Goal: Task Accomplishment & Management: Manage account settings

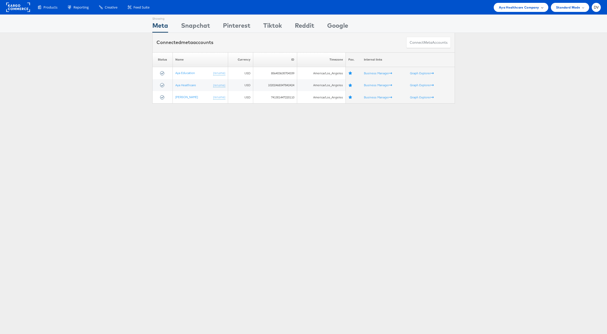
click at [402, 8] on span "Aya Healthcare Company" at bounding box center [519, 7] width 40 height 5
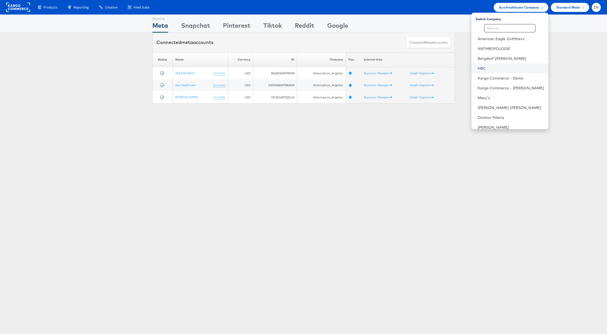
scroll to position [73, 0]
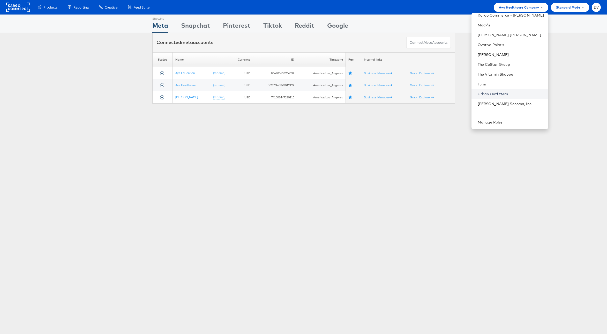
click at [402, 92] on link "Urban Outfitters" at bounding box center [511, 93] width 66 height 5
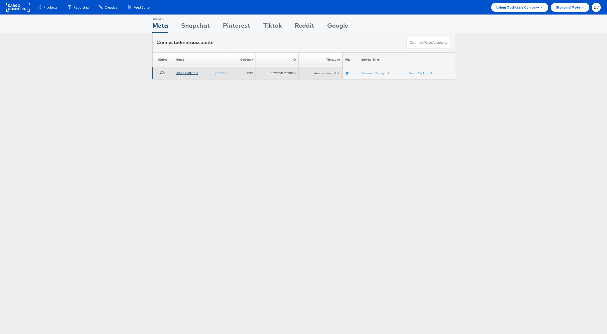
click at [188, 72] on link "Urban Outfitters" at bounding box center [187, 73] width 22 height 4
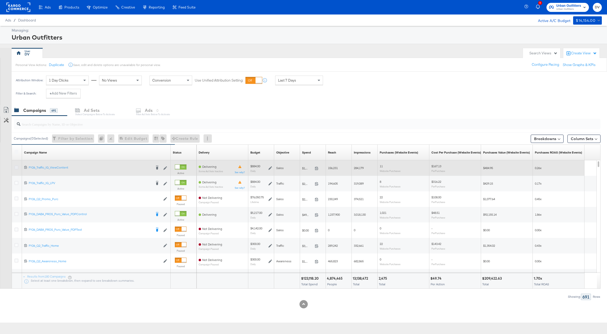
click at [17, 167] on icon at bounding box center [16, 167] width 4 height 4
click at [0, 0] on input "checkbox" at bounding box center [0, 0] width 0 height 0
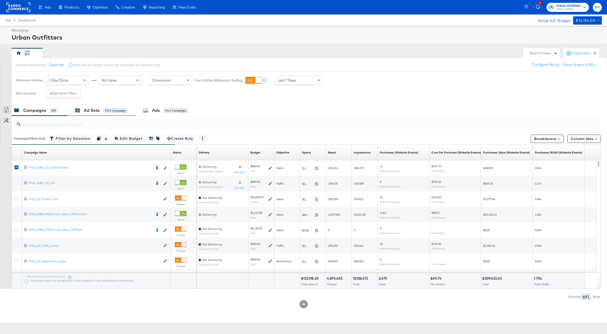
click at [95, 113] on div "Ad Sets" at bounding box center [92, 110] width 16 height 6
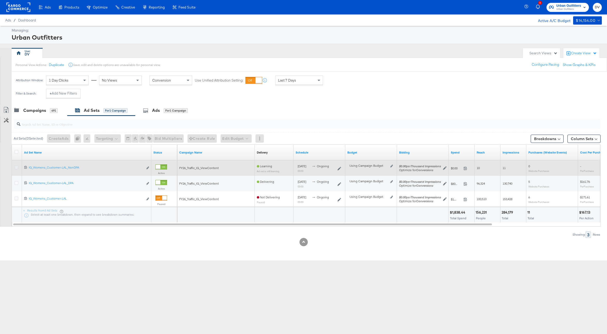
click at [16, 168] on icon at bounding box center [16, 167] width 4 height 4
click at [0, 0] on input "checkbox" at bounding box center [0, 0] width 0 height 0
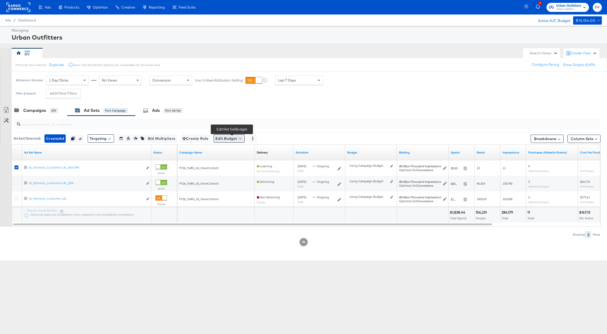
click at [243, 138] on button "Edit Budget" at bounding box center [229, 138] width 31 height 8
click at [242, 160] on span "Edit Ad Set Spend Limits" at bounding box center [235, 162] width 38 height 7
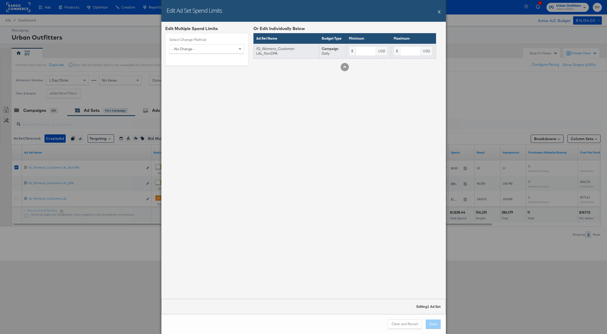
click at [351, 51] on div "$" at bounding box center [352, 50] width 6 height 9
click at [237, 51] on div "- No Change -" at bounding box center [207, 49] width 74 height 9
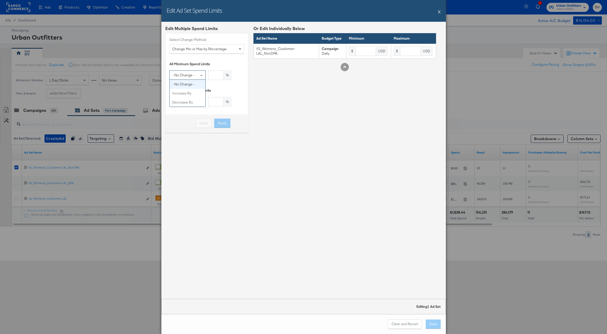
click at [200, 74] on span at bounding box center [202, 75] width 6 height 9
click at [200, 101] on span at bounding box center [201, 102] width 3 height 2
click at [207, 49] on span "Change Min or Max by Percentage" at bounding box center [199, 49] width 54 height 5
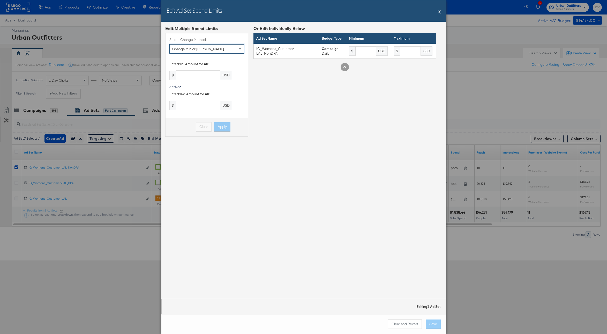
click at [204, 52] on div "Change Min or Max Amounts" at bounding box center [207, 49] width 74 height 9
click at [214, 74] on input "text" at bounding box center [216, 75] width 16 height 10
type input "30"
click at [234, 72] on div "- No Change - 30 %" at bounding box center [206, 75] width 75 height 10
click at [228, 78] on div "%" at bounding box center [228, 75] width 8 height 9
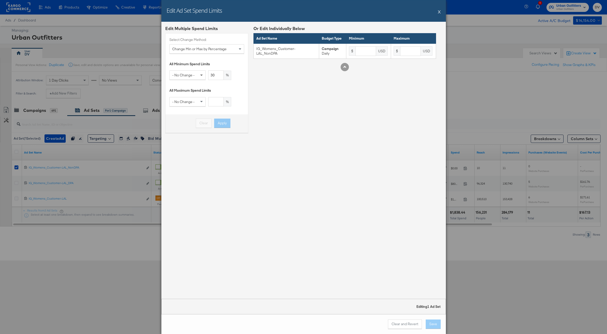
click at [199, 78] on span at bounding box center [202, 75] width 6 height 9
click at [246, 90] on div "Select Change Method: Change Min or Max by Percentage All Minimum Spend Limits …" at bounding box center [206, 82] width 83 height 99
click at [194, 76] on div "Increase By" at bounding box center [188, 75] width 36 height 9
click at [197, 75] on div "Increase By" at bounding box center [188, 75] width 36 height 9
click at [210, 49] on span "Change Min or Max by Percentage" at bounding box center [199, 49] width 54 height 5
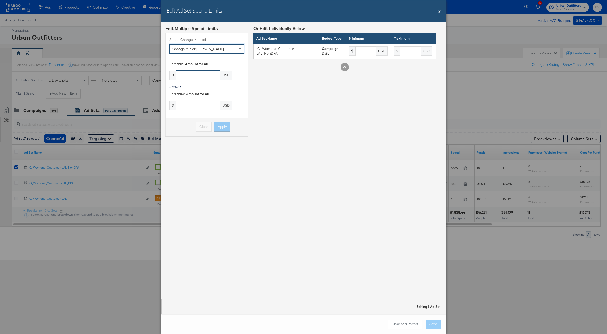
click at [195, 76] on input "text" at bounding box center [198, 75] width 45 height 10
click at [197, 51] on div "Change Min or Max Amounts" at bounding box center [207, 49] width 74 height 9
click at [439, 11] on button "X" at bounding box center [439, 11] width 3 height 10
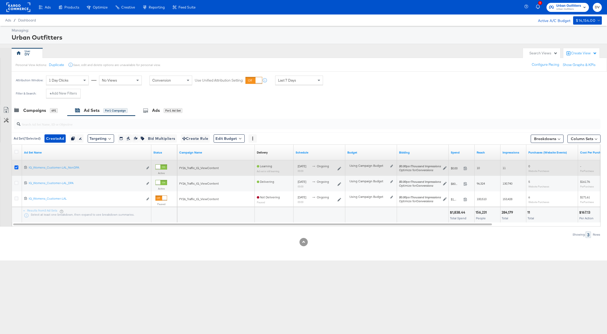
click at [16, 168] on icon at bounding box center [16, 167] width 4 height 4
click at [0, 0] on input "checkbox" at bounding box center [0, 0] width 0 height 0
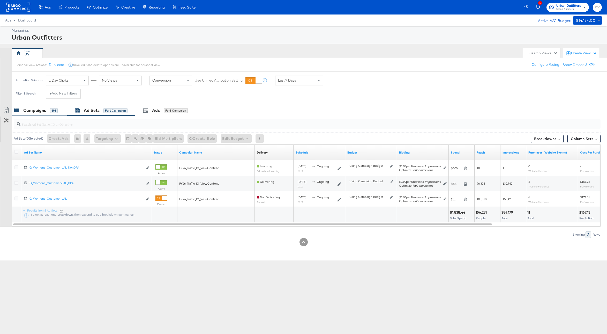
click at [29, 114] on div "Campaigns 691" at bounding box center [40, 110] width 56 height 11
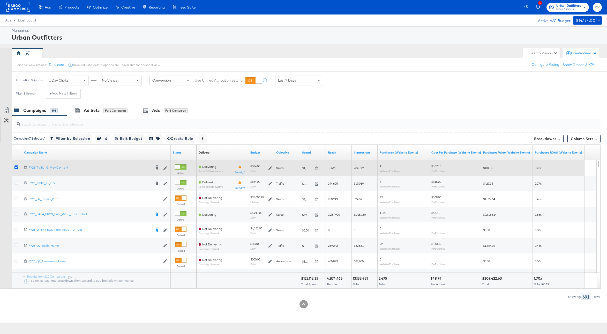
click at [17, 168] on icon at bounding box center [16, 167] width 4 height 4
click at [0, 0] on input "checkbox" at bounding box center [0, 0] width 0 height 0
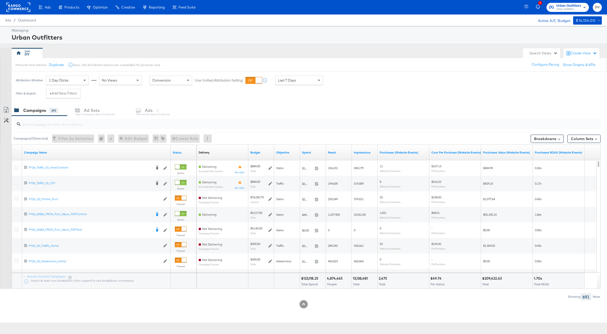
click at [25, 8] on rect at bounding box center [18, 7] width 24 height 9
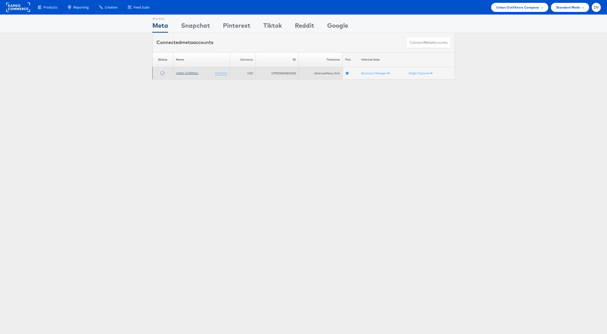
click at [193, 72] on link "Urban Outfitters" at bounding box center [187, 73] width 22 height 4
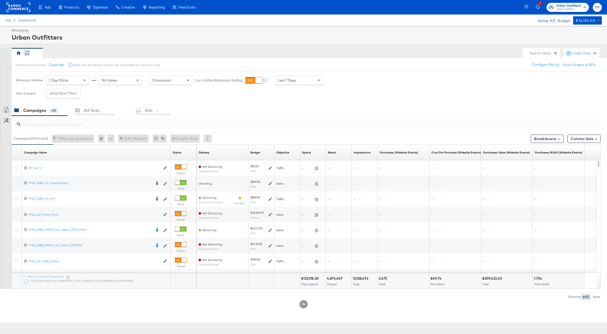
click at [77, 122] on input "search" at bounding box center [282, 122] width 525 height 10
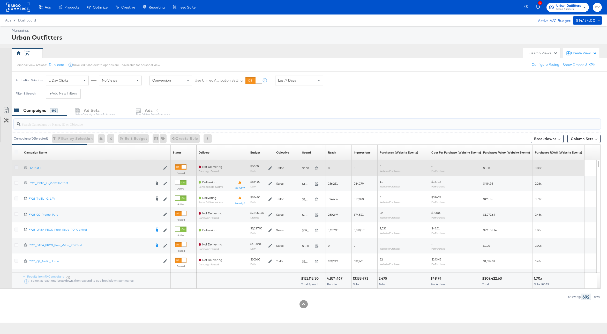
click at [17, 167] on icon at bounding box center [16, 167] width 4 height 4
click at [0, 0] on input "checkbox" at bounding box center [0, 0] width 0 height 0
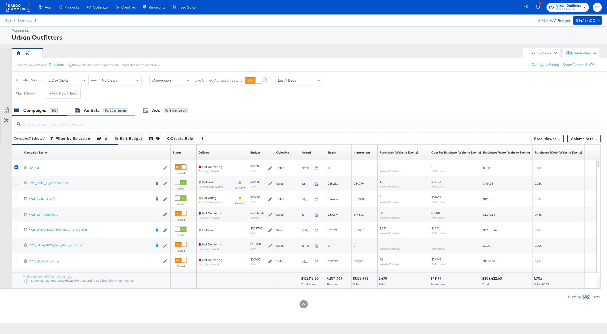
click at [94, 110] on div "Ad Sets" at bounding box center [92, 110] width 16 height 6
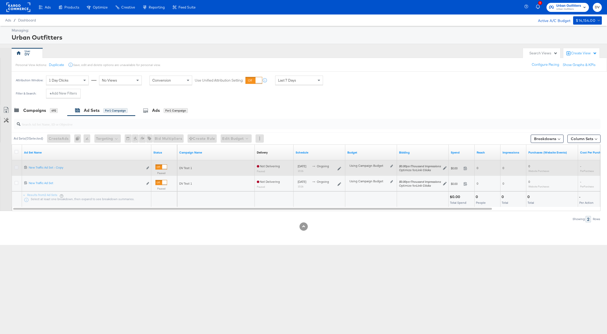
click at [18, 167] on icon at bounding box center [16, 167] width 4 height 4
click at [0, 0] on input "checkbox" at bounding box center [0, 0] width 0 height 0
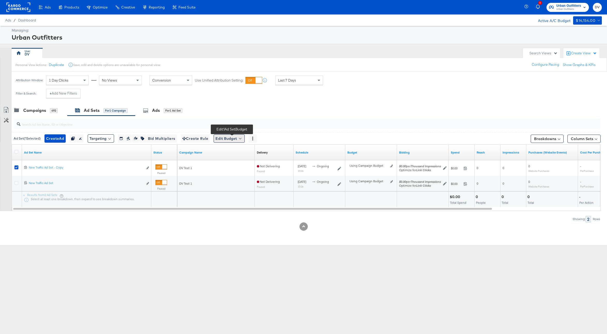
click at [230, 138] on button "Edit Budget" at bounding box center [229, 138] width 31 height 8
click at [235, 160] on span "Edit Ad Set Spend Limits" at bounding box center [235, 162] width 38 height 7
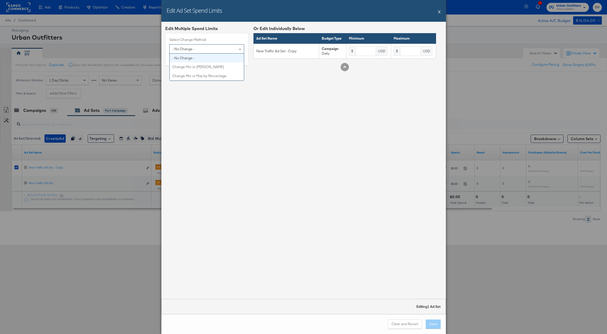
click at [204, 50] on div "- No Change -" at bounding box center [207, 49] width 74 height 9
click at [196, 77] on div "- No Change -" at bounding box center [188, 75] width 36 height 9
click at [210, 75] on input "text" at bounding box center [216, 75] width 16 height 10
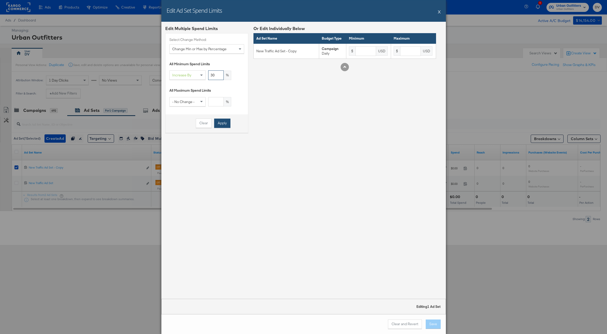
type input "30"
click at [227, 124] on button "Apply" at bounding box center [222, 122] width 16 height 9
click at [276, 151] on div "Edit Multiple Spend Limits Select Change Method: Change Min or Max by Percentag…" at bounding box center [303, 160] width 285 height 277
click at [223, 121] on button "Apply" at bounding box center [222, 122] width 16 height 9
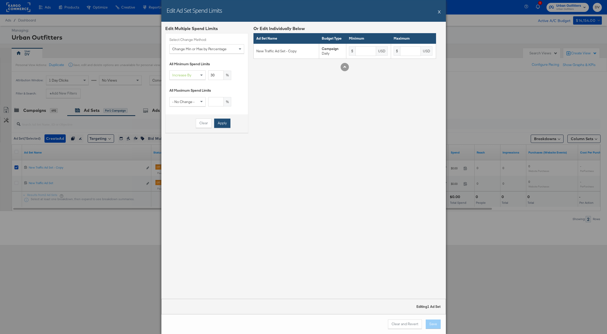
click at [223, 121] on button "Apply" at bounding box center [222, 122] width 16 height 9
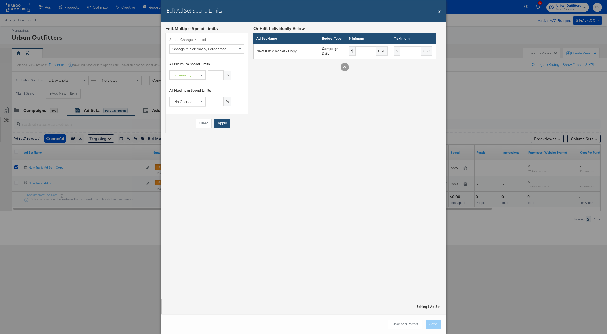
click at [223, 121] on button "Apply" at bounding box center [222, 122] width 16 height 9
click at [207, 50] on span "Change Min or Max by Percentage" at bounding box center [199, 49] width 54 height 5
click at [198, 49] on div "- No Change -" at bounding box center [207, 49] width 74 height 9
click at [197, 75] on input "text" at bounding box center [198, 75] width 45 height 10
click at [199, 52] on div "Change Min or Max Amounts" at bounding box center [207, 49] width 74 height 9
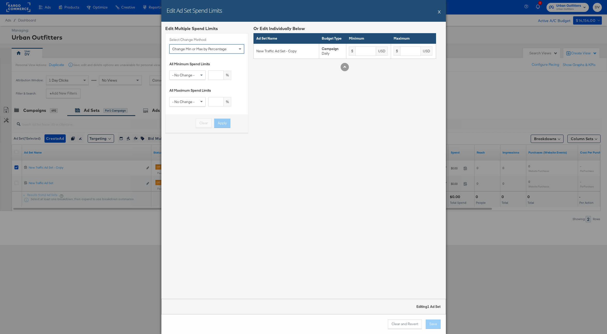
click at [199, 49] on span "Change Min or Max by Percentage" at bounding box center [199, 49] width 54 height 5
click at [362, 53] on input "text" at bounding box center [365, 51] width 21 height 10
type input "0.00"
click at [356, 102] on div "Or Edit Individually Below Ad Set Name Budget Type Minimum Maximum New Traffic …" at bounding box center [345, 81] width 183 height 111
click at [363, 54] on input "text" at bounding box center [365, 51] width 21 height 10
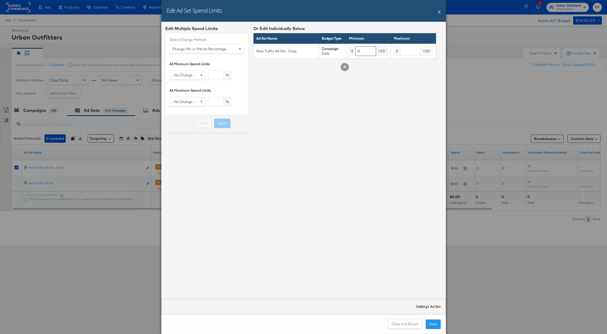
type input "0"
click at [358, 102] on div "Or Edit Individually Below Ad Set Name Budget Type Minimum Maximum New Traffic …" at bounding box center [345, 81] width 183 height 111
click at [183, 77] on span "- No Change -" at bounding box center [183, 75] width 22 height 5
click at [221, 77] on input "text" at bounding box center [216, 75] width 16 height 10
type input "30"
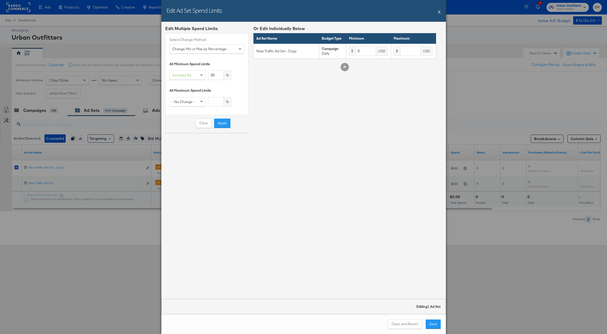
click at [297, 93] on div "Or Edit Individually Below Ad Set Name Budget Type Minimum Maximum New Traffic …" at bounding box center [345, 81] width 183 height 111
click at [225, 125] on button "Apply" at bounding box center [222, 122] width 16 height 9
click at [432, 325] on button "Save" at bounding box center [433, 323] width 15 height 9
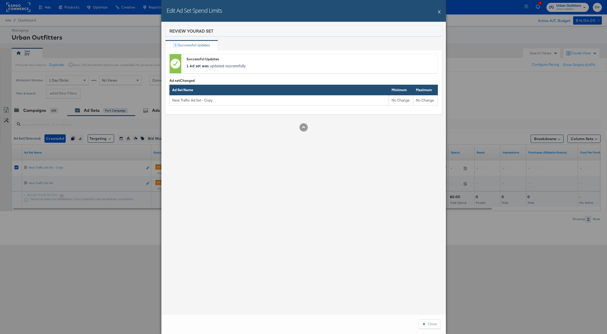
click at [432, 325] on button "Close" at bounding box center [430, 323] width 22 height 9
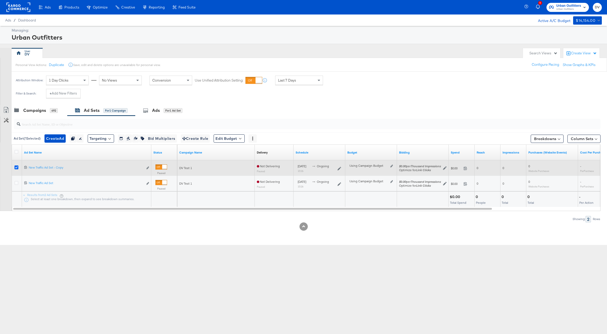
click at [17, 167] on icon at bounding box center [16, 167] width 4 height 4
click at [0, 0] on input "checkbox" at bounding box center [0, 0] width 0 height 0
click at [16, 169] on icon at bounding box center [16, 167] width 4 height 4
click at [0, 0] on input "checkbox" at bounding box center [0, 0] width 0 height 0
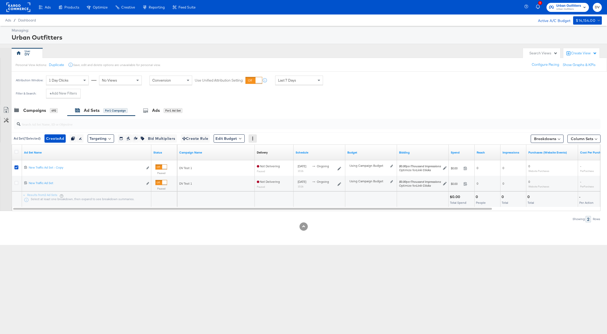
click at [255, 137] on icon at bounding box center [253, 139] width 4 height 4
click at [241, 138] on span at bounding box center [240, 138] width 2 height 2
click at [243, 165] on span "Edit Ad Set Spend Limits" at bounding box center [235, 162] width 38 height 7
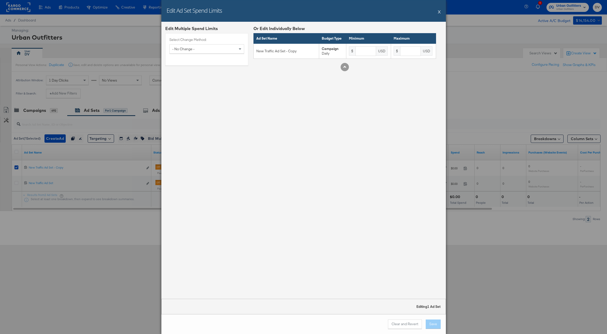
click at [440, 14] on button "X" at bounding box center [439, 11] width 3 height 10
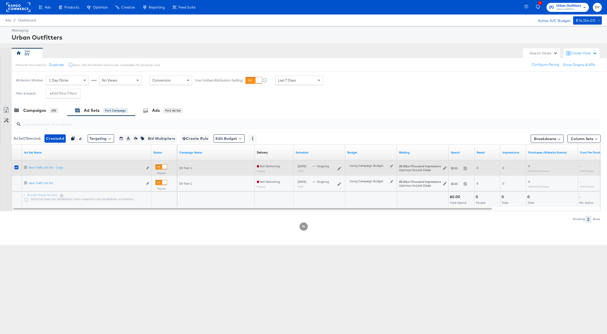
click at [445, 167] on icon at bounding box center [445, 168] width 4 height 4
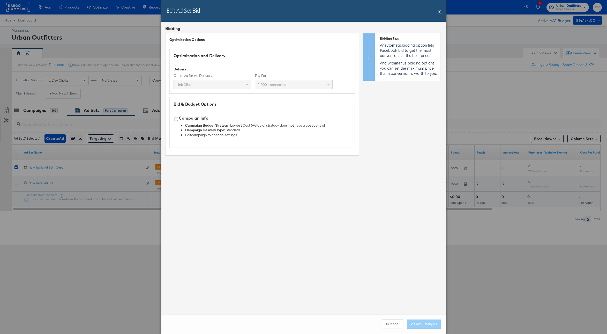
click at [440, 12] on button "X" at bounding box center [439, 11] width 3 height 10
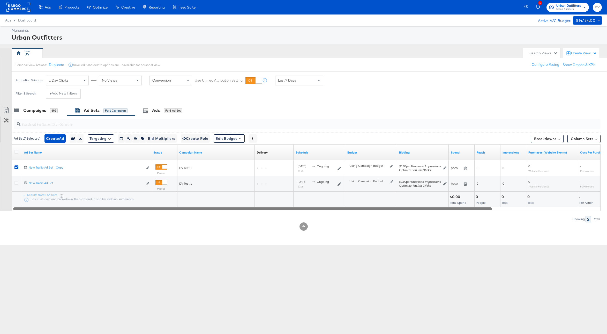
drag, startPoint x: 496, startPoint y: 211, endPoint x: 333, endPoint y: 203, distance: 163.2
click at [335, 205] on div "Ad Set Name Status Campaign Name Delivery Sorting Unavailable Schedule Budget B…" at bounding box center [306, 177] width 589 height 66
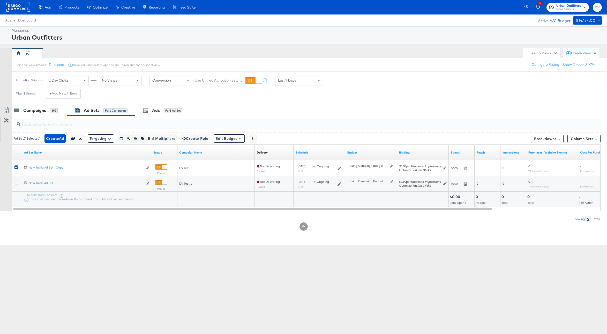
click at [34, 139] on div "Ad Set ( 1 Selected)" at bounding box center [27, 138] width 27 height 5
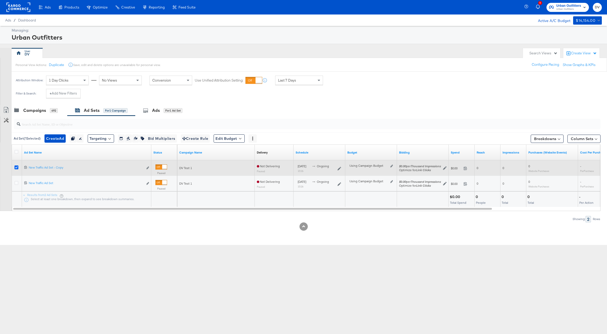
click at [17, 167] on icon at bounding box center [16, 167] width 4 height 4
click at [0, 0] on input "checkbox" at bounding box center [0, 0] width 0 height 0
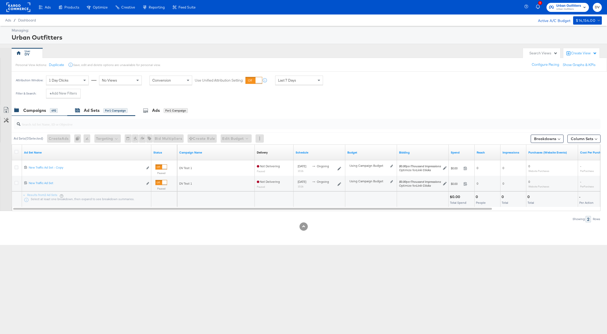
click at [34, 109] on div "Campaigns" at bounding box center [34, 110] width 23 height 6
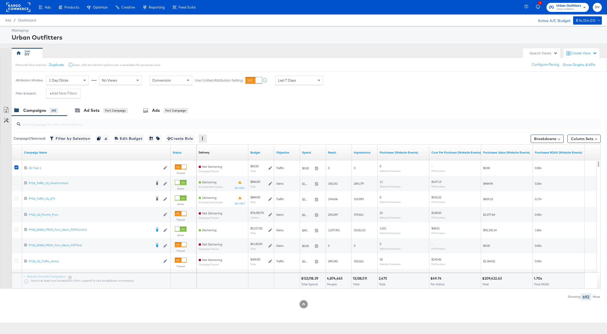
click at [204, 138] on icon at bounding box center [203, 139] width 4 height 4
click at [140, 141] on span "Edit 1 Campaign Budget Edit Budget" at bounding box center [128, 138] width 27 height 6
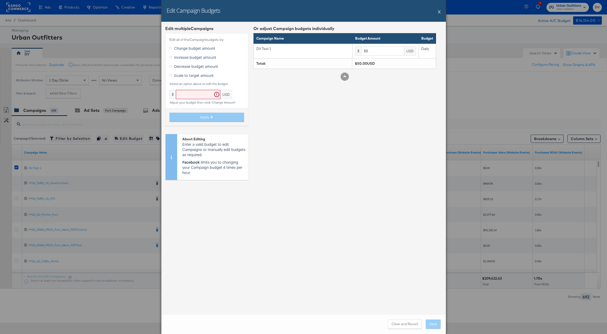
click at [439, 14] on button "X" at bounding box center [439, 11] width 3 height 10
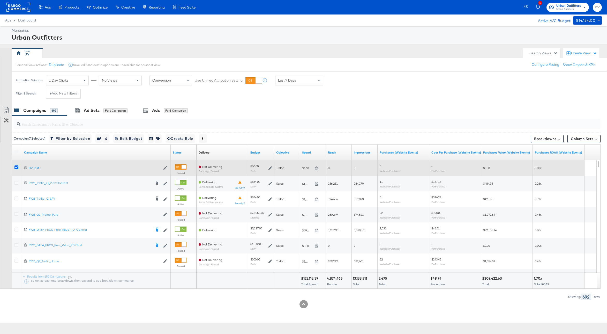
click at [17, 168] on icon at bounding box center [16, 167] width 4 height 4
click at [0, 0] on input "checkbox" at bounding box center [0, 0] width 0 height 0
click at [17, 168] on icon at bounding box center [16, 167] width 4 height 4
click at [0, 0] on input "checkbox" at bounding box center [0, 0] width 0 height 0
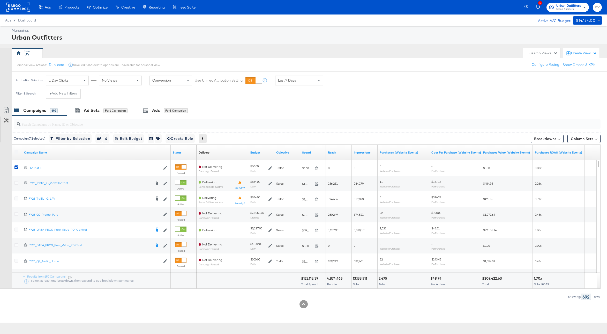
click at [204, 140] on icon at bounding box center [203, 139] width 4 height 4
click at [204, 139] on icon at bounding box center [203, 139] width 4 height 4
click at [86, 110] on div "Ad Sets" at bounding box center [92, 110] width 16 height 6
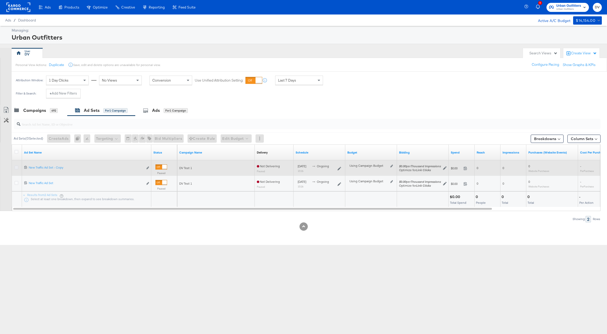
click at [17, 167] on icon at bounding box center [16, 167] width 4 height 4
click at [0, 0] on input "checkbox" at bounding box center [0, 0] width 0 height 0
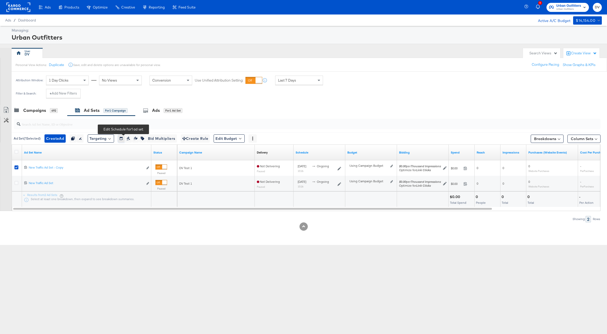
click at [123, 137] on icon "button" at bounding box center [121, 139] width 3 height 4
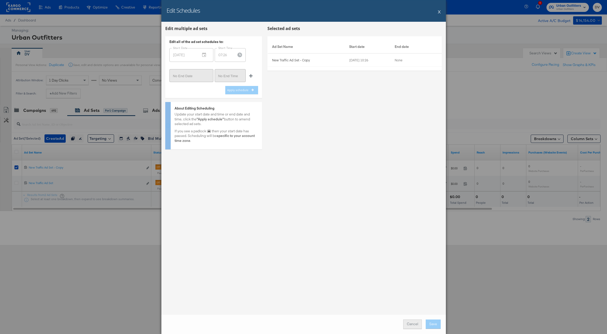
click at [409, 322] on button "Cancel" at bounding box center [412, 323] width 19 height 9
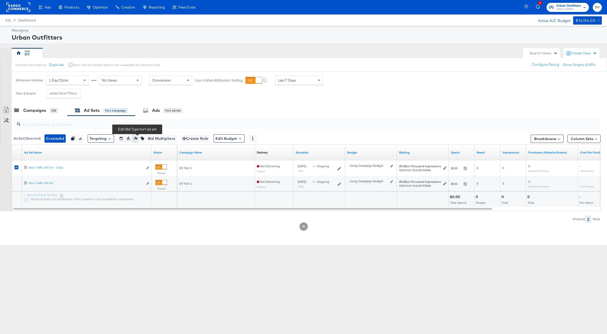
click at [137, 138] on icon "button" at bounding box center [136, 139] width 4 height 4
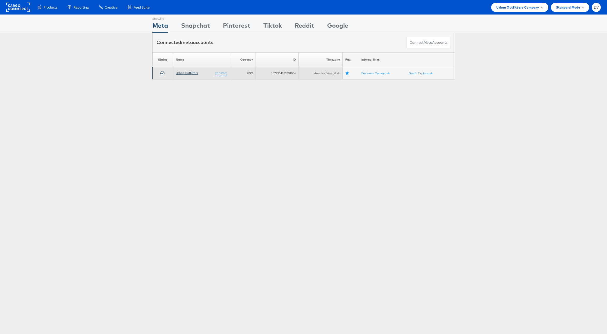
click at [183, 74] on link "Urban Outfitters" at bounding box center [187, 73] width 22 height 4
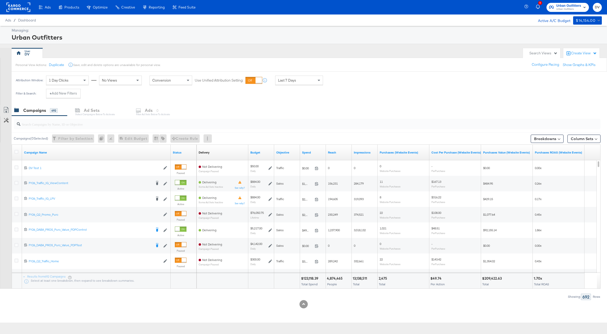
click at [241, 122] on input "search" at bounding box center [282, 122] width 525 height 10
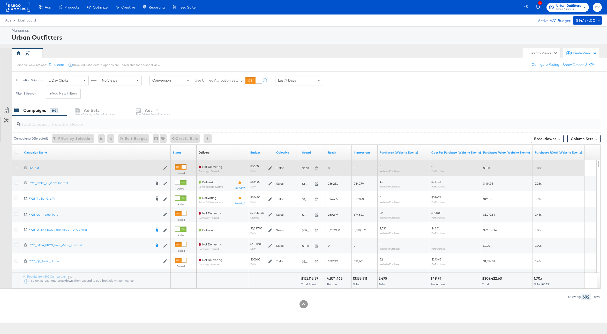
click at [17, 168] on icon at bounding box center [16, 167] width 4 height 4
click at [0, 0] on input "checkbox" at bounding box center [0, 0] width 0 height 0
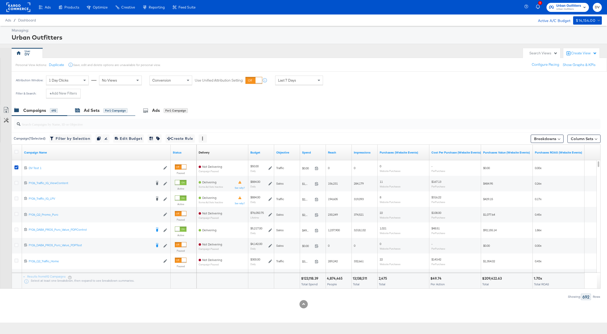
click at [98, 109] on div "Ad Sets" at bounding box center [92, 110] width 16 height 6
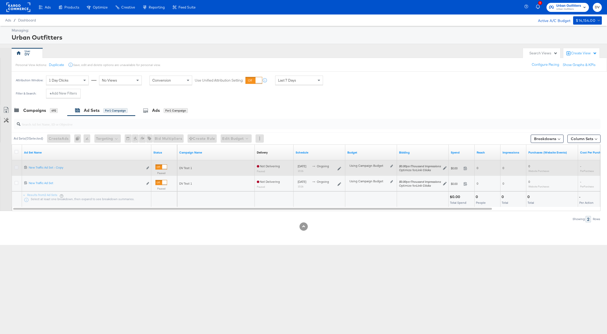
click at [17, 167] on icon at bounding box center [16, 167] width 4 height 4
click at [0, 0] on input "checkbox" at bounding box center [0, 0] width 0 height 0
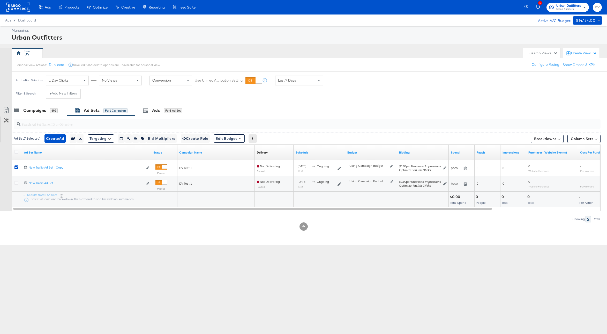
click at [254, 138] on div at bounding box center [253, 138] width 8 height 8
click at [255, 138] on icon at bounding box center [253, 139] width 4 height 4
click at [257, 139] on div "Activate Pause Delete Archive" at bounding box center [253, 138] width 8 height 8
click at [241, 139] on button "Edit Budget" at bounding box center [229, 138] width 31 height 8
click at [243, 161] on span "Edit Ad Set Spend Limits" at bounding box center [235, 162] width 38 height 7
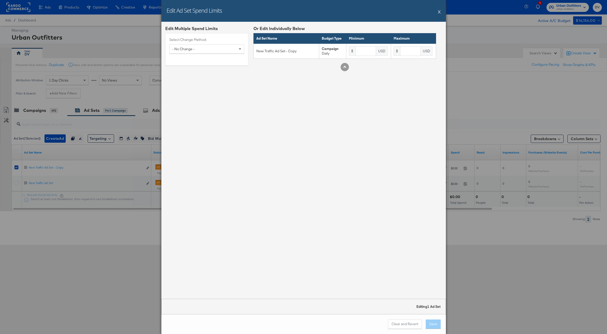
click at [438, 13] on div "Edit Ad Set Spend Limits X" at bounding box center [303, 11] width 285 height 22
click at [439, 12] on button "X" at bounding box center [439, 11] width 3 height 10
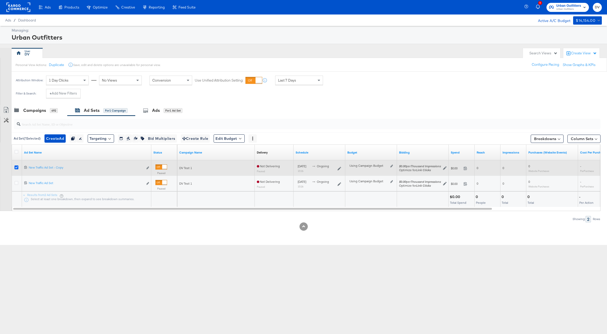
click at [16, 166] on icon at bounding box center [16, 167] width 4 height 4
click at [0, 0] on input "checkbox" at bounding box center [0, 0] width 0 height 0
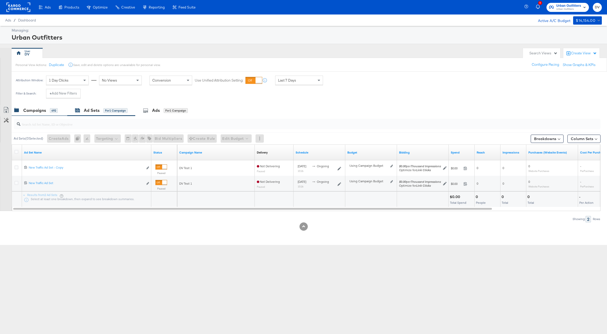
click at [36, 108] on div "Campaigns" at bounding box center [34, 110] width 23 height 6
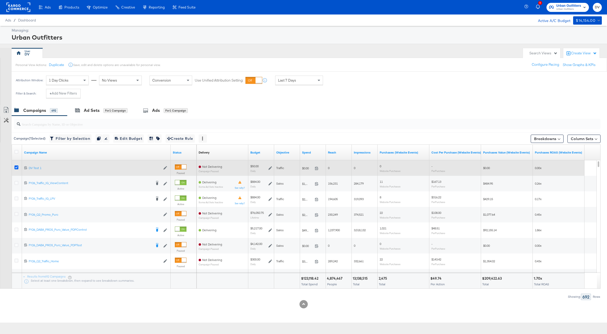
click at [17, 166] on icon at bounding box center [16, 167] width 4 height 4
click at [0, 0] on input "checkbox" at bounding box center [0, 0] width 0 height 0
click at [17, 168] on icon at bounding box center [16, 167] width 4 height 4
click at [0, 0] on input "checkbox" at bounding box center [0, 0] width 0 height 0
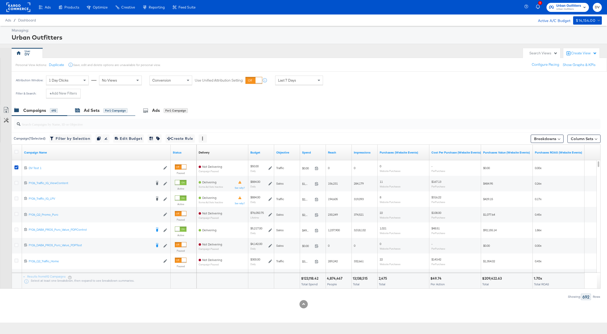
click at [93, 111] on div "Ad Sets" at bounding box center [92, 110] width 16 height 6
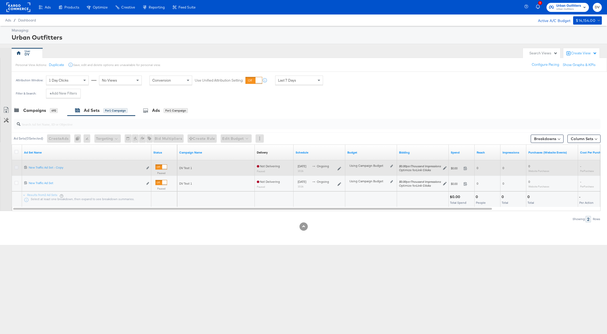
click at [17, 167] on icon at bounding box center [16, 167] width 4 height 4
click at [0, 0] on input "checkbox" at bounding box center [0, 0] width 0 height 0
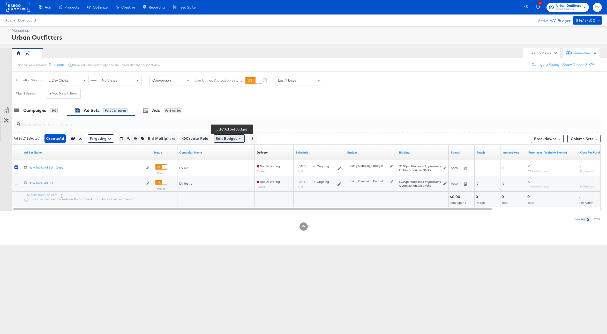
click at [240, 138] on button "Edit Budget" at bounding box center [229, 138] width 31 height 8
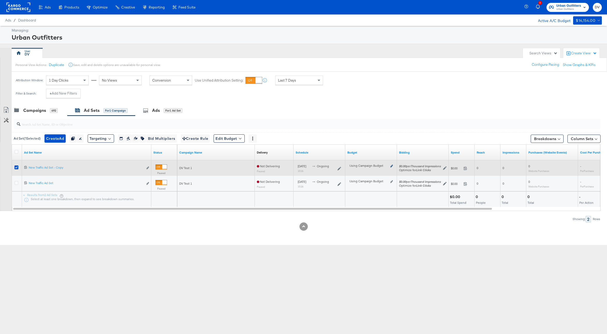
click at [391, 166] on icon at bounding box center [391, 166] width 3 height 3
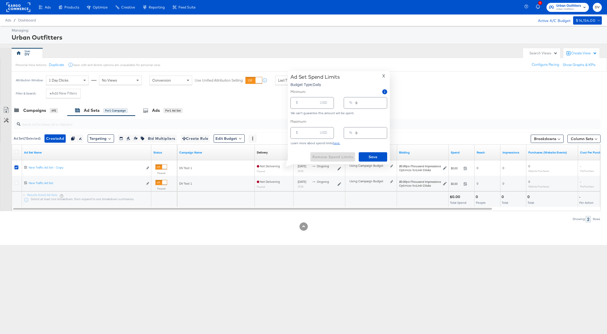
click at [383, 76] on span "X" at bounding box center [383, 75] width 3 height 7
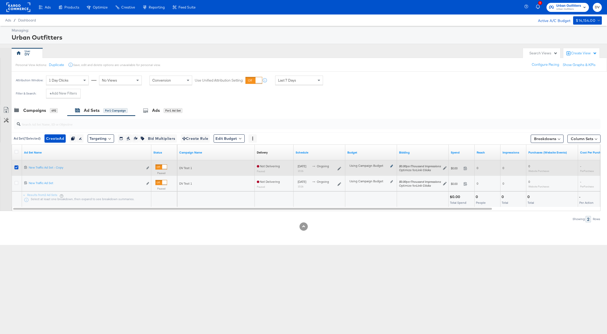
click at [391, 165] on icon at bounding box center [391, 166] width 3 height 3
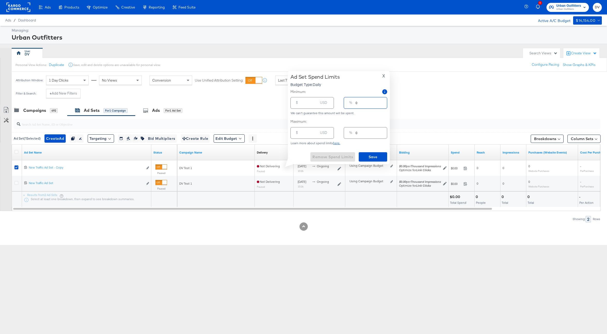
click at [360, 105] on input "0" at bounding box center [371, 100] width 31 height 11
type input "03"
type input "1.50"
type input "030"
type input "15.00"
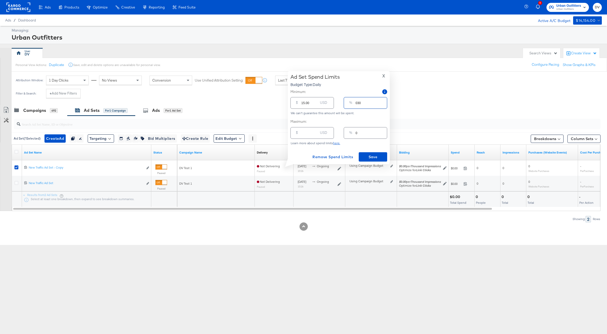
type input "03"
type input "1.50"
type input "0"
type input "1"
type input "0.50"
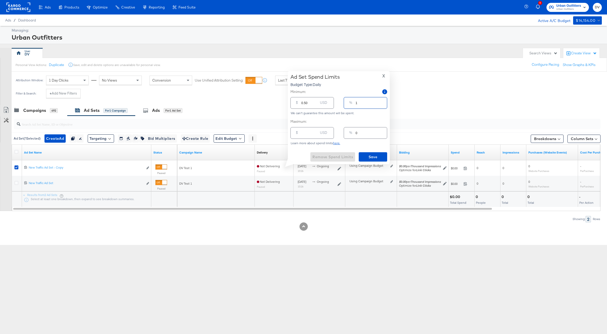
click at [381, 102] on input "1" at bounding box center [371, 100] width 31 height 11
type input "2"
type input "1.00"
click at [381, 102] on input "2" at bounding box center [371, 100] width 31 height 11
type input "3"
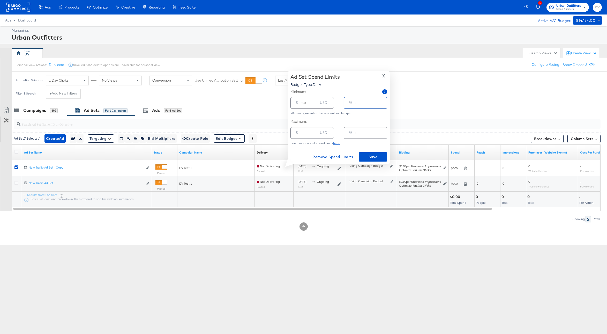
type input "1.50"
click at [381, 102] on input "3" at bounding box center [371, 100] width 31 height 11
type input "4"
type input "2.00"
click at [381, 102] on input "4" at bounding box center [371, 100] width 31 height 11
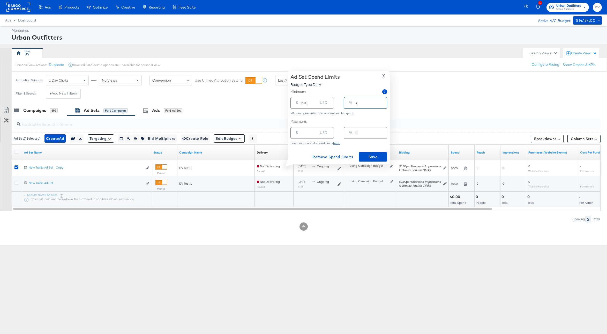
type input "5"
type input "2.50"
click at [381, 102] on input "5" at bounding box center [371, 100] width 31 height 11
type input "6"
type input "3.00"
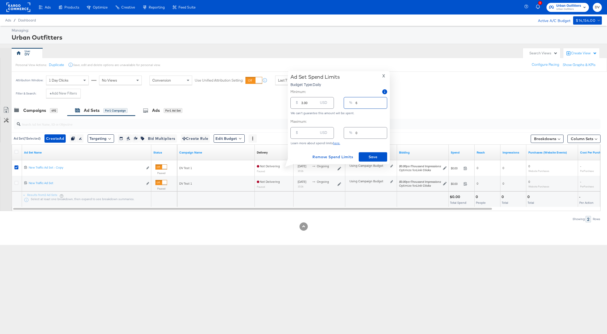
click at [381, 102] on input "6" at bounding box center [371, 100] width 31 height 11
type input "7"
type input "3.50"
click at [381, 102] on input "7" at bounding box center [371, 100] width 31 height 11
type input "8"
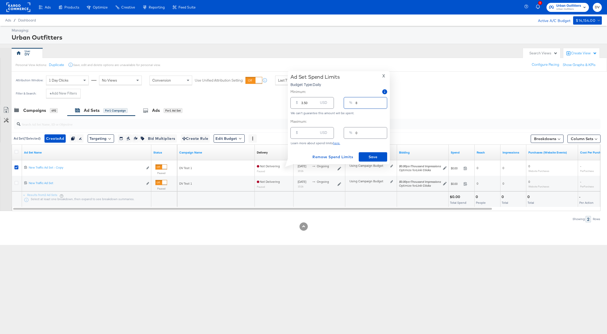
type input "4.00"
click at [381, 102] on input "8" at bounding box center [371, 100] width 31 height 11
type input "9"
type input "4.50"
click at [381, 102] on input "9" at bounding box center [371, 100] width 31 height 11
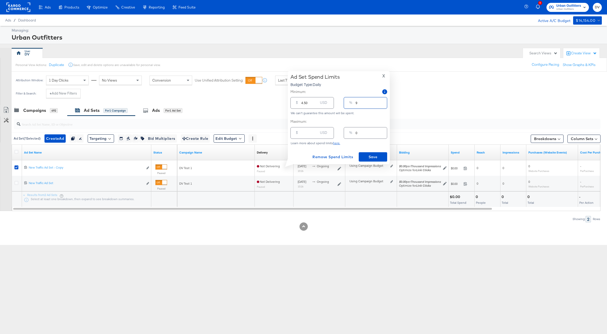
type input "10"
type input "5.00"
click at [381, 102] on input "10" at bounding box center [371, 100] width 31 height 11
type input "11"
type input "5.50"
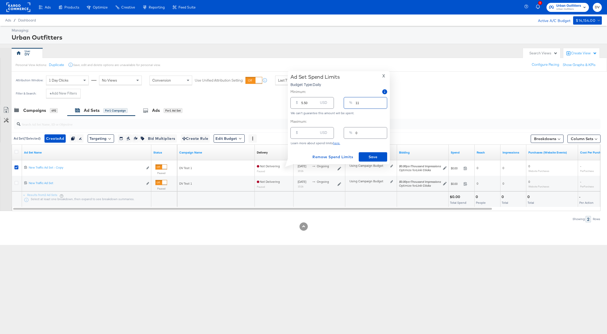
click at [381, 102] on input "11" at bounding box center [371, 100] width 31 height 11
type input "12"
type input "6.00"
click at [381, 102] on input "12" at bounding box center [371, 100] width 31 height 11
type input "13"
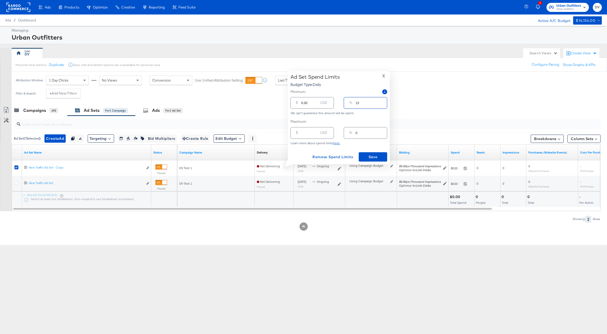
type input "6.50"
click at [381, 102] on input "13" at bounding box center [371, 100] width 31 height 11
type input "14"
type input "7.00"
click at [381, 102] on input "14" at bounding box center [371, 100] width 31 height 11
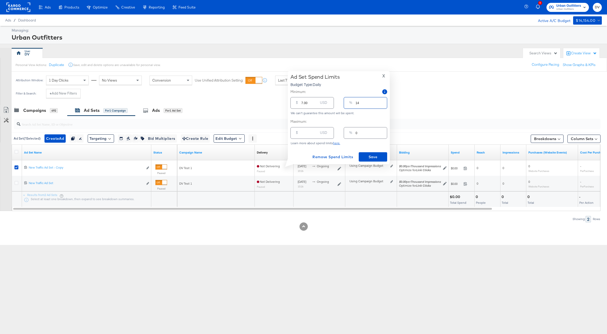
type input "15"
type input "7.50"
click at [381, 102] on input "15" at bounding box center [371, 100] width 31 height 11
type input "16"
click at [381, 102] on input "16" at bounding box center [371, 100] width 31 height 11
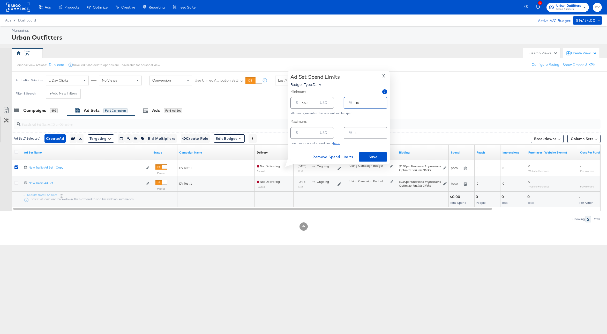
type input "8.00"
type input "17"
click at [381, 102] on input "17" at bounding box center [371, 100] width 31 height 11
type input "8.50"
type input "18"
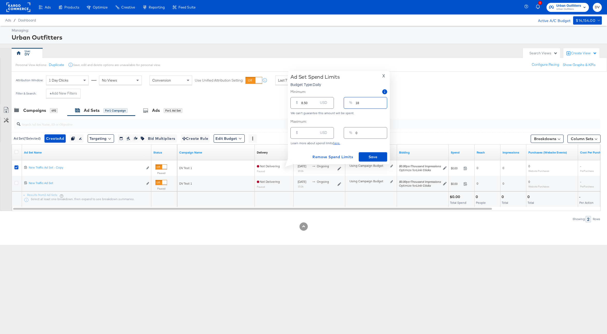
click at [381, 102] on input "18" at bounding box center [371, 100] width 31 height 11
type input "9.00"
type input "19"
type input "9.50"
click at [381, 102] on input "19" at bounding box center [371, 100] width 31 height 11
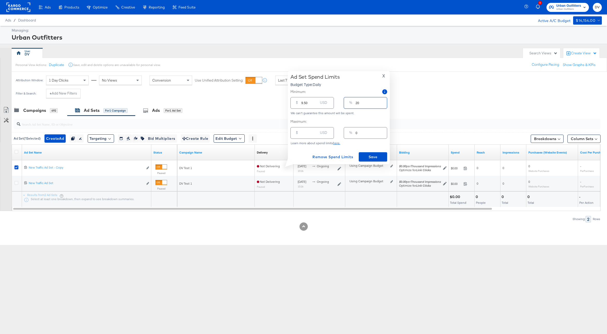
type input "20"
click at [381, 102] on input "20" at bounding box center [371, 100] width 31 height 11
type input "10.00"
type input "21"
type input "10.50"
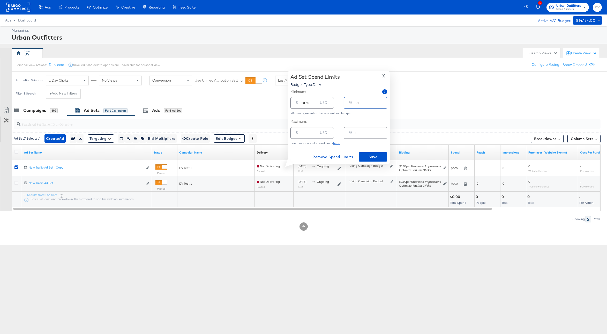
click at [381, 102] on input "21" at bounding box center [371, 100] width 31 height 11
type input "22"
type input "11.00"
click at [381, 102] on input "22" at bounding box center [371, 100] width 31 height 11
type input "23"
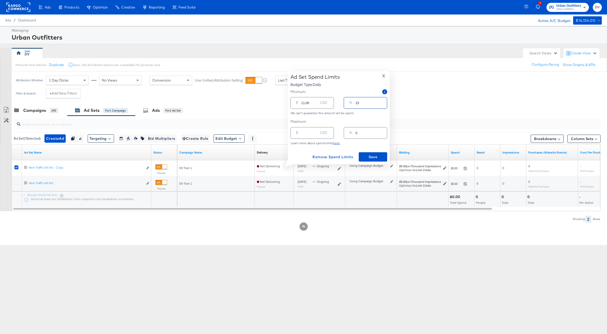
type input "11.50"
click at [381, 102] on input "23" at bounding box center [371, 100] width 31 height 11
type input "24"
type input "12.00"
click at [381, 102] on input "24" at bounding box center [371, 100] width 31 height 11
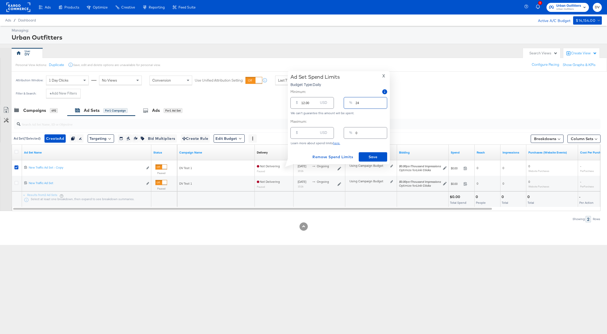
type input "25"
type input "12.50"
click at [381, 102] on input "25" at bounding box center [371, 100] width 31 height 11
type input "26"
type input "13.00"
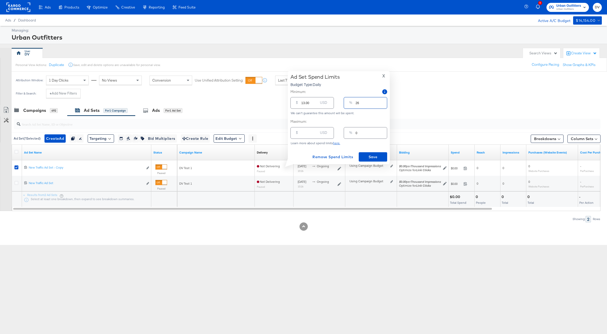
click at [381, 102] on input "26" at bounding box center [371, 100] width 31 height 11
type input "27"
type input "13.50"
click at [381, 102] on input "27" at bounding box center [371, 100] width 31 height 11
type input "28"
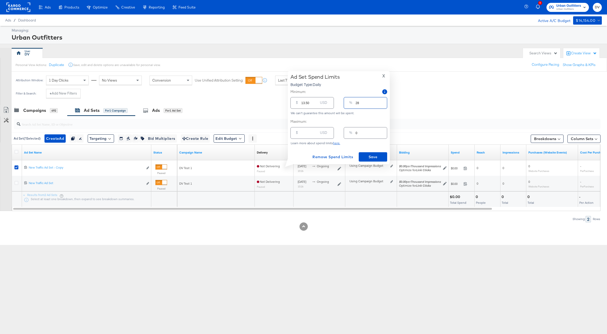
type input "14.00"
click at [381, 102] on input "28" at bounding box center [371, 100] width 31 height 11
type input "29"
type input "14.50"
click at [381, 102] on input "29" at bounding box center [371, 100] width 31 height 11
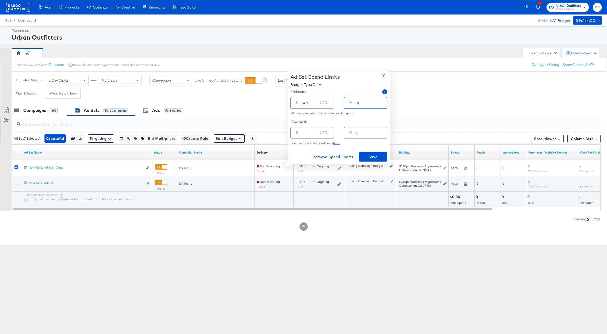
type input "30"
type input "15.00"
type input "30"
click at [381, 102] on input "30" at bounding box center [371, 100] width 31 height 11
click at [367, 157] on span "Save" at bounding box center [373, 157] width 24 height 6
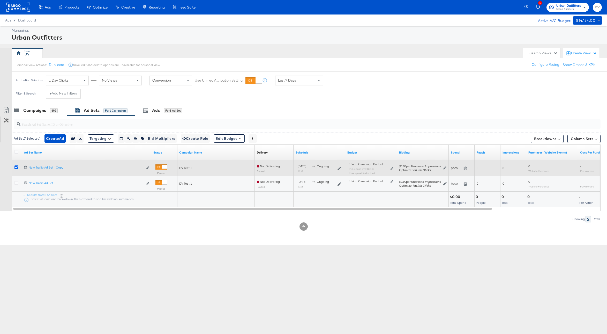
click at [16, 168] on icon at bounding box center [16, 167] width 4 height 4
click at [0, 0] on input "checkbox" at bounding box center [0, 0] width 0 height 0
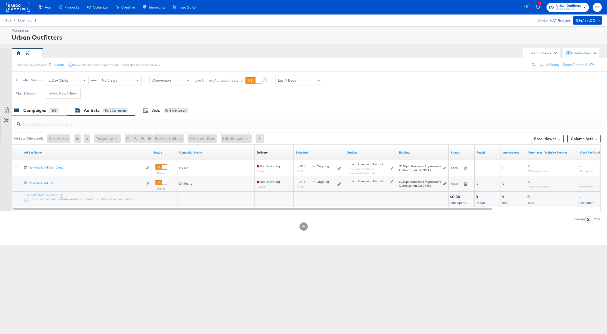
click at [30, 110] on div "Campaigns" at bounding box center [34, 110] width 23 height 6
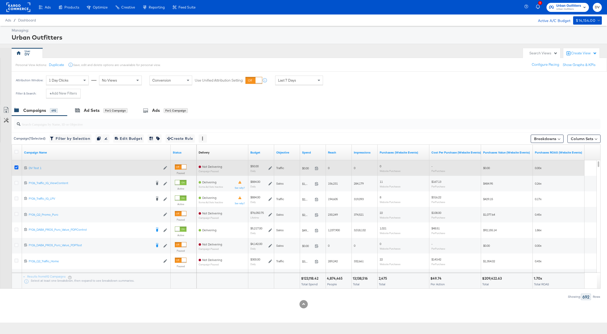
click at [16, 166] on icon at bounding box center [16, 167] width 4 height 4
click at [0, 0] on input "checkbox" at bounding box center [0, 0] width 0 height 0
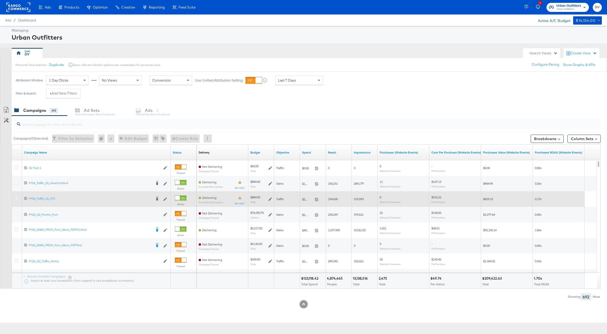
click at [16, 197] on icon at bounding box center [16, 198] width 4 height 4
click at [0, 0] on input "checkbox" at bounding box center [0, 0] width 0 height 0
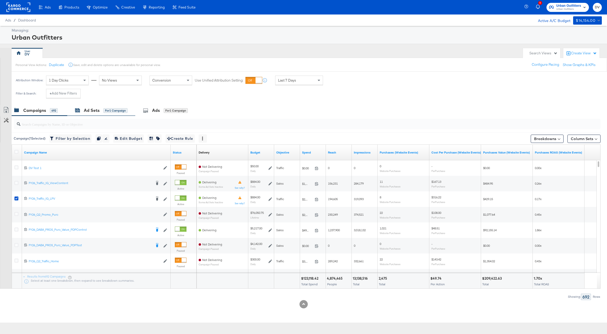
click at [88, 109] on div "Ad Sets" at bounding box center [92, 110] width 16 height 6
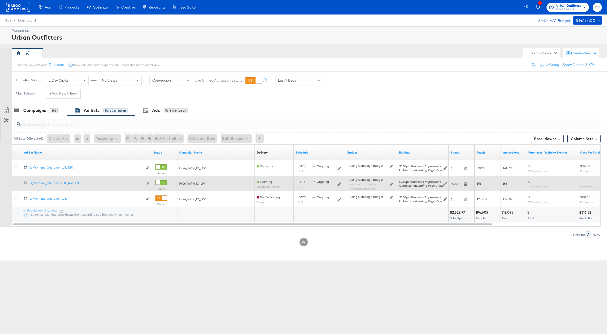
click at [17, 183] on icon at bounding box center [16, 183] width 4 height 4
click at [0, 0] on input "checkbox" at bounding box center [0, 0] width 0 height 0
click at [392, 184] on icon at bounding box center [391, 184] width 3 height 3
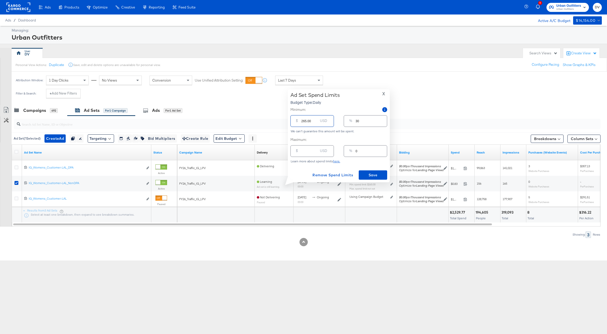
click at [307, 121] on input "265.00" at bounding box center [309, 118] width 17 height 11
click at [325, 134] on div "Minimum: $ 265.00 USD % 30 We can't guarantee this amount will be spent. Maximu…" at bounding box center [339, 135] width 97 height 56
click at [301, 120] on input "265.00" at bounding box center [309, 118] width 17 height 11
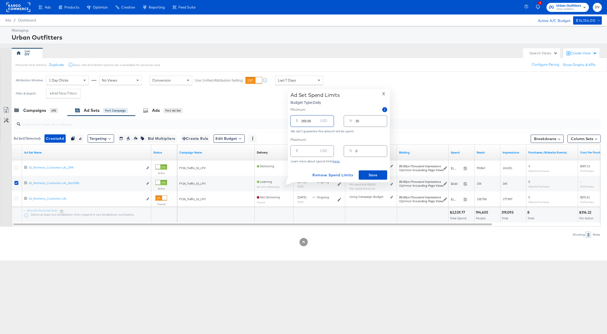
type input "0"
click at [364, 122] on input "0" at bounding box center [371, 118] width 31 height 11
type input "03"
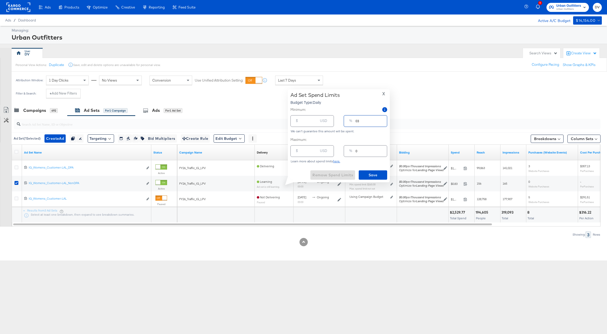
type input "26.52"
type input "030"
type input "265.20"
type input "0"
type input "1"
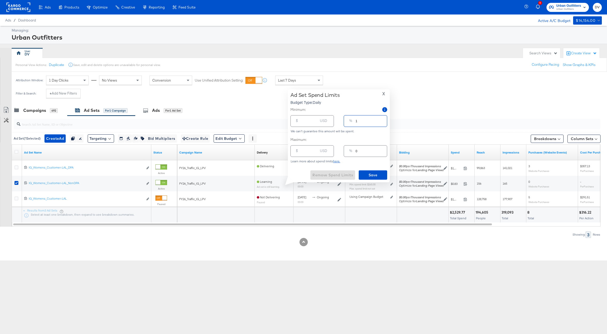
click at [382, 120] on input "1" at bounding box center [371, 118] width 31 height 11
type input "8.84"
type input "2"
type input "17.68"
click at [382, 120] on input "2" at bounding box center [371, 118] width 31 height 11
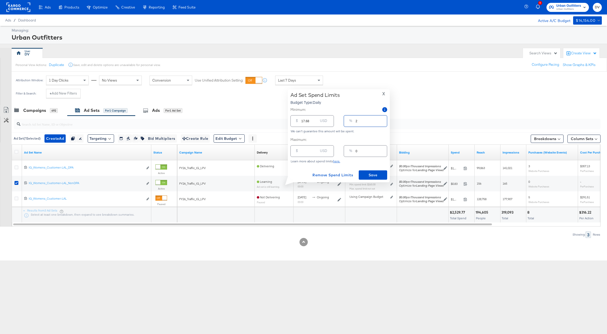
type input "3"
type input "26.52"
click at [382, 120] on input "3" at bounding box center [371, 118] width 31 height 11
type input "4"
type input "35.36"
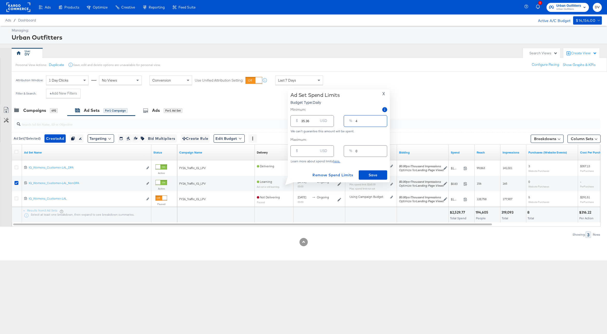
click at [382, 120] on input "4" at bounding box center [371, 118] width 31 height 11
type input "5"
type input "44.20"
click at [382, 120] on input "5" at bounding box center [371, 118] width 31 height 11
type input "6"
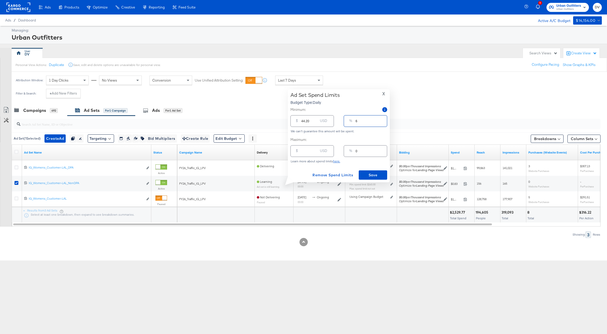
type input "53.04"
click at [382, 120] on input "6" at bounding box center [371, 118] width 31 height 11
type input "7"
type input "61.88"
click at [382, 120] on input "7" at bounding box center [371, 118] width 31 height 11
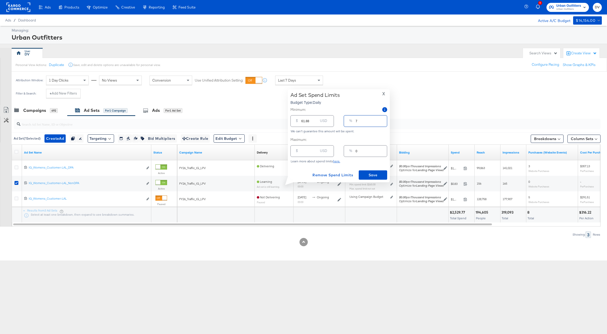
type input "8"
type input "70.72"
click at [382, 120] on input "8" at bounding box center [371, 118] width 31 height 11
type input "9"
type input "79.56"
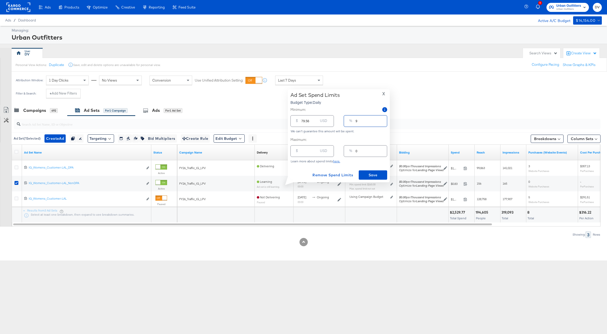
click at [382, 120] on input "9" at bounding box center [371, 118] width 31 height 11
type input "10"
type input "88.40"
click at [382, 120] on input "10" at bounding box center [371, 118] width 31 height 11
type input "11"
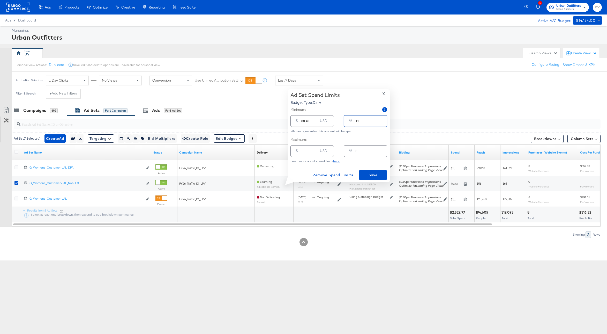
type input "97.24"
click at [382, 120] on input "11" at bounding box center [371, 118] width 31 height 11
type input "12"
type input "106.08"
click at [382, 120] on input "12" at bounding box center [371, 118] width 31 height 11
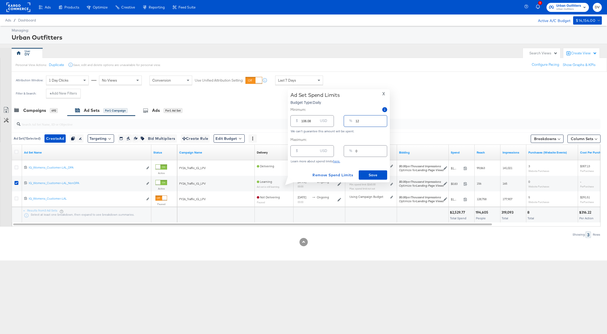
type input "13"
type input "114.92"
click at [382, 120] on input "13" at bounding box center [371, 118] width 31 height 11
type input "14"
type input "123.76"
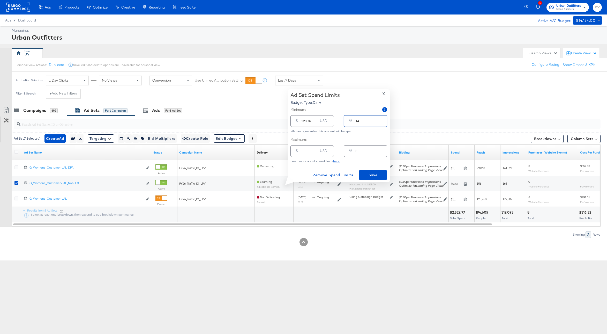
click at [382, 120] on input "14" at bounding box center [371, 118] width 31 height 11
type input "15"
type input "132.60"
click at [382, 120] on input "15" at bounding box center [371, 118] width 31 height 11
type input "16"
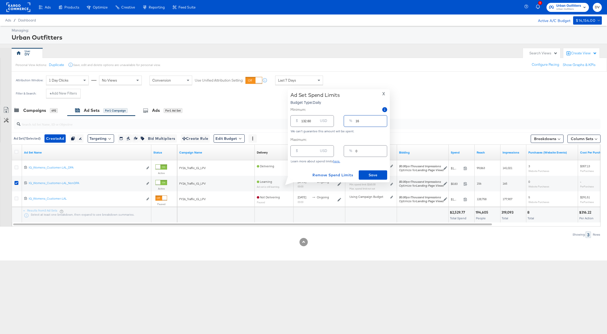
type input "141.44"
click at [382, 120] on input "16" at bounding box center [371, 118] width 31 height 11
type input "17"
type input "150.28"
click at [382, 120] on input "17" at bounding box center [371, 118] width 31 height 11
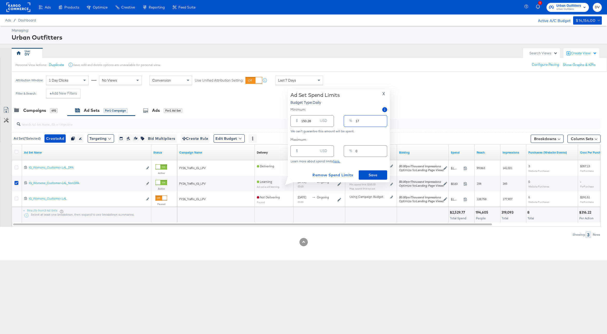
type input "18"
type input "159.12"
click at [382, 120] on input "18" at bounding box center [371, 118] width 31 height 11
type input "19"
type input "167.96"
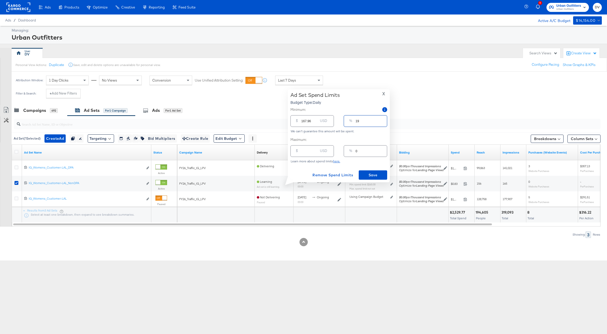
click at [382, 120] on input "19" at bounding box center [371, 118] width 31 height 11
type input "20"
type input "176.80"
click at [382, 120] on input "20" at bounding box center [371, 118] width 31 height 11
type input "21"
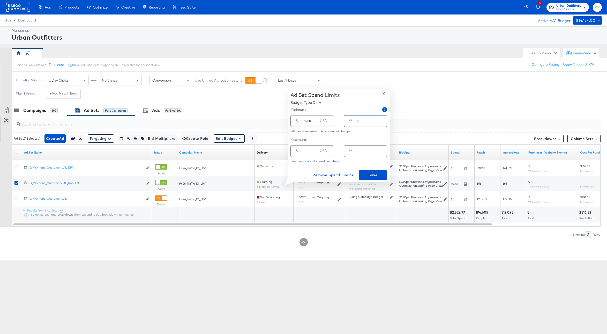
type input "185.64"
click at [382, 120] on input "21" at bounding box center [371, 118] width 31 height 11
type input "22"
type input "194.48"
click at [382, 120] on input "22" at bounding box center [371, 118] width 31 height 11
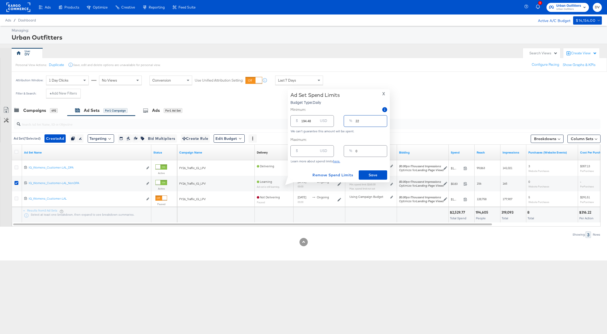
type input "23"
type input "203.32"
click at [382, 120] on input "23" at bounding box center [371, 118] width 31 height 11
type input "24"
type input "212.16"
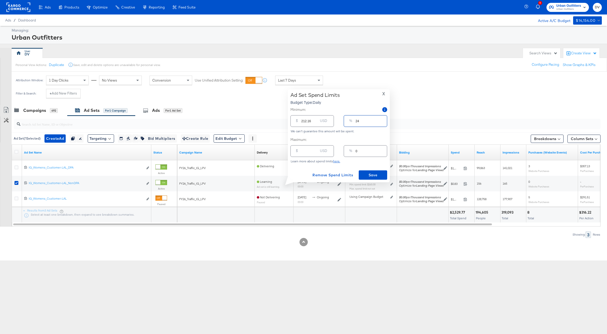
click at [382, 120] on input "24" at bounding box center [371, 118] width 31 height 11
type input "25"
type input "221.00"
click at [382, 120] on input "25" at bounding box center [371, 118] width 31 height 11
type input "26"
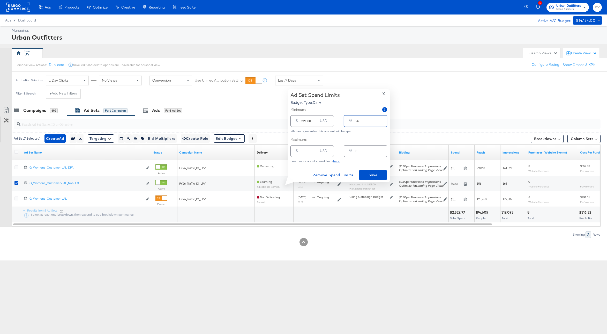
type input "229.84"
click at [382, 120] on input "26" at bounding box center [371, 118] width 31 height 11
click at [382, 120] on input "27" at bounding box center [371, 118] width 31 height 11
click at [382, 120] on input "28" at bounding box center [371, 118] width 31 height 11
click at [382, 120] on input "29" at bounding box center [371, 118] width 31 height 11
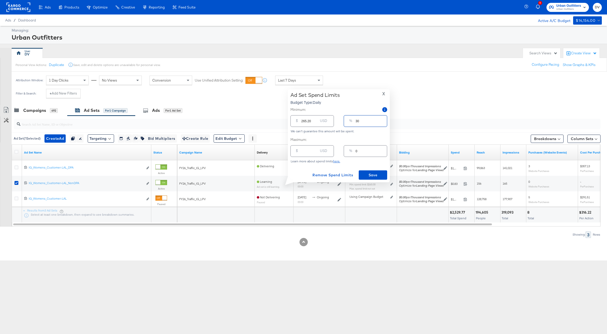
click at [382, 120] on input "30" at bounding box center [371, 118] width 31 height 11
click at [384, 95] on span "X" at bounding box center [383, 93] width 3 height 7
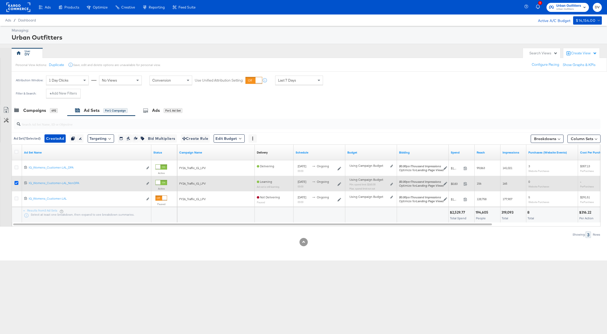
click at [17, 182] on icon at bounding box center [16, 183] width 4 height 4
click at [0, 0] on input "checkbox" at bounding box center [0, 0] width 0 height 0
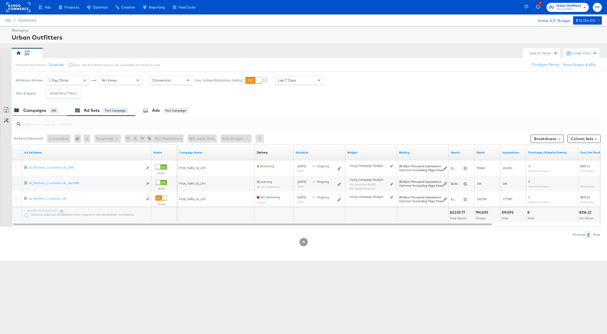
click at [35, 112] on div "Campaigns" at bounding box center [34, 110] width 23 height 6
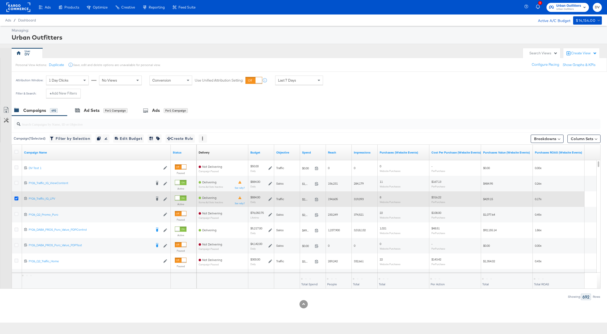
click at [15, 199] on icon at bounding box center [16, 198] width 4 height 4
click at [0, 0] on input "checkbox" at bounding box center [0, 0] width 0 height 0
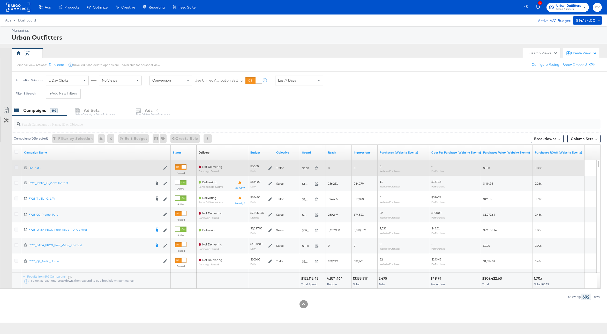
click at [16, 168] on icon at bounding box center [16, 167] width 4 height 4
click at [0, 0] on input "checkbox" at bounding box center [0, 0] width 0 height 0
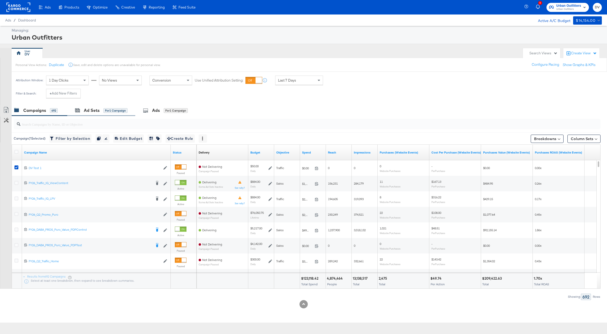
click at [95, 115] on div "Ad Sets for 1 Campaign" at bounding box center [101, 110] width 68 height 11
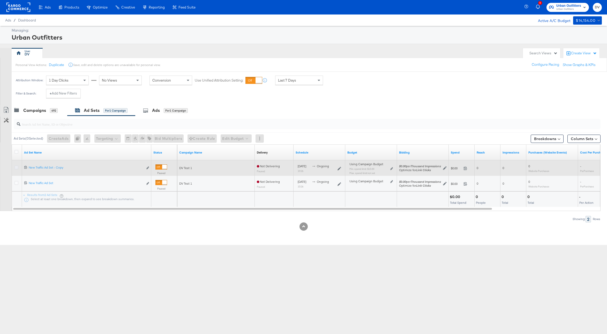
click at [17, 167] on icon at bounding box center [16, 167] width 4 height 4
click at [0, 0] on input "checkbox" at bounding box center [0, 0] width 0 height 0
click at [391, 169] on icon at bounding box center [391, 168] width 3 height 3
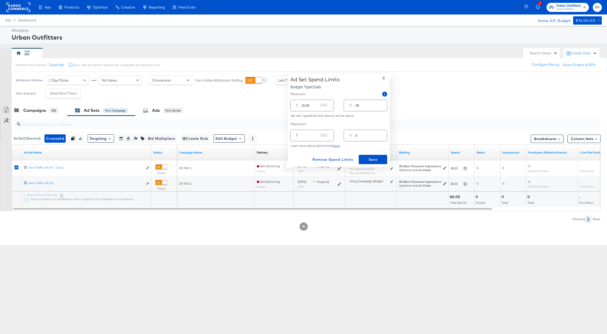
click at [384, 80] on span "X" at bounding box center [383, 78] width 3 height 7
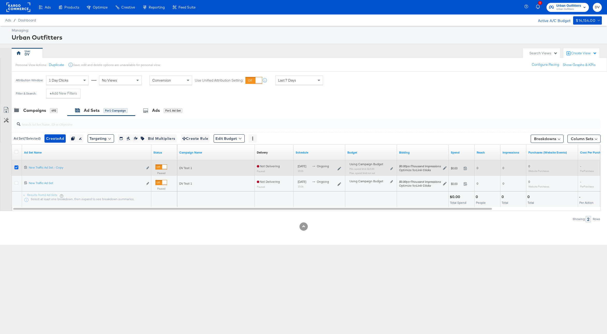
click at [15, 167] on icon at bounding box center [16, 167] width 4 height 4
click at [0, 0] on input "checkbox" at bounding box center [0, 0] width 0 height 0
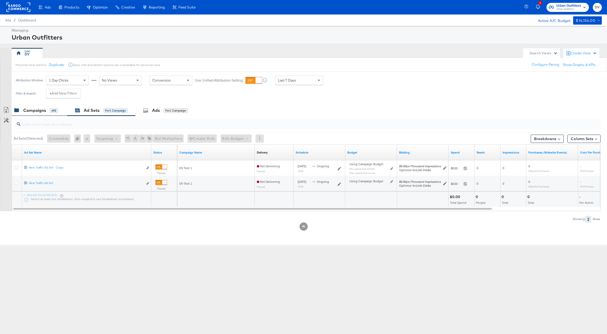
click at [41, 115] on div "Campaigns 692" at bounding box center [40, 110] width 56 height 11
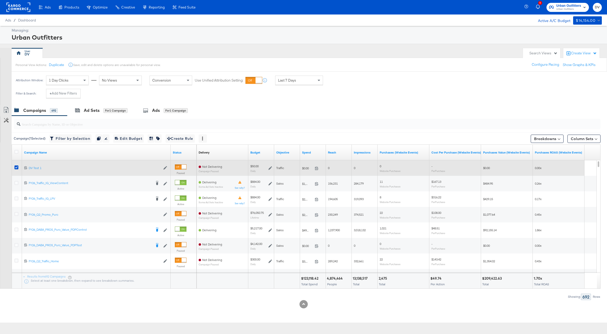
click at [269, 169] on icon at bounding box center [271, 168] width 4 height 4
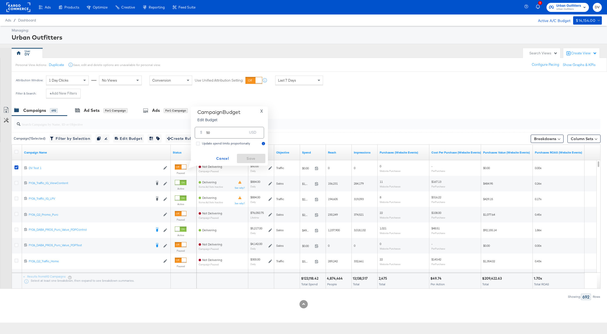
click at [217, 137] on div "$ 50 USD" at bounding box center [229, 133] width 69 height 12
click at [235, 138] on div "Increasing budget by 100 %" at bounding box center [228, 133] width 39 height 9
click at [258, 134] on span "Ok" at bounding box center [257, 134] width 4 height 4
click at [213, 144] on span "Update spend limits proportionally" at bounding box center [226, 143] width 48 height 4
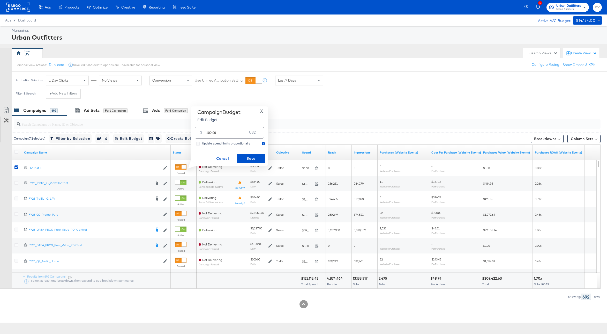
click at [0, 0] on input "Update spend limits proportionally" at bounding box center [0, 0] width 0 height 0
click at [243, 155] on span "Save" at bounding box center [251, 158] width 24 height 6
click at [88, 110] on div "Ad Sets" at bounding box center [92, 110] width 16 height 6
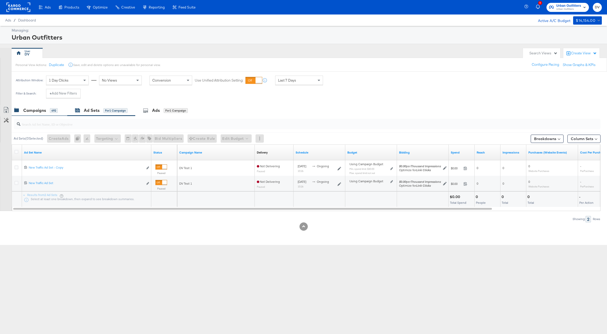
click at [34, 110] on div "Campaigns" at bounding box center [34, 110] width 23 height 6
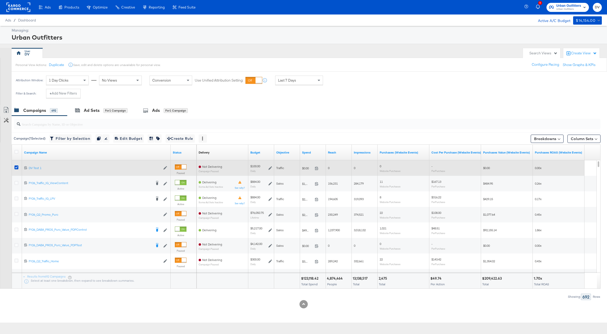
click at [269, 167] on icon at bounding box center [271, 168] width 4 height 4
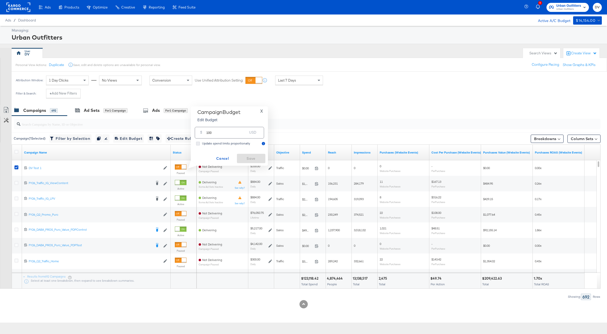
click at [200, 144] on icon at bounding box center [198, 144] width 4 height 4
click at [0, 0] on input "Update spend limits proportionally" at bounding box center [0, 0] width 0 height 0
